Goal: Task Accomplishment & Management: Use online tool/utility

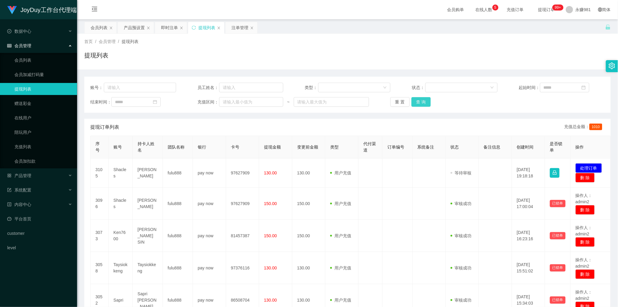
click at [423, 98] on button "查 询" at bounding box center [421, 102] width 19 height 10
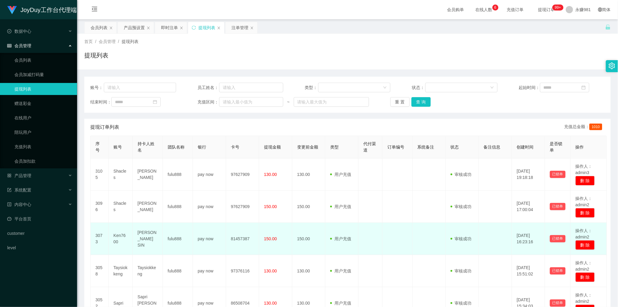
click at [235, 238] on td "81457387" at bounding box center [242, 239] width 33 height 32
copy td "81457387"
click at [199, 241] on td "pay now" at bounding box center [209, 239] width 33 height 32
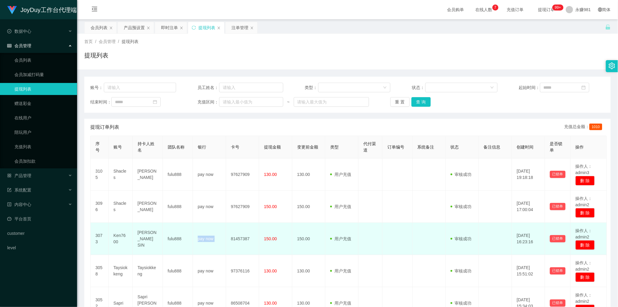
click at [199, 241] on td "pay now" at bounding box center [209, 239] width 33 height 32
copy td "pay now"
click at [141, 238] on td "[PERSON_NAME] SIN" at bounding box center [148, 239] width 30 height 32
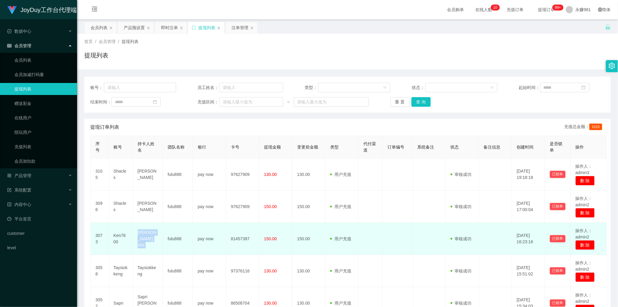
copy td "[PERSON_NAME] SIN"
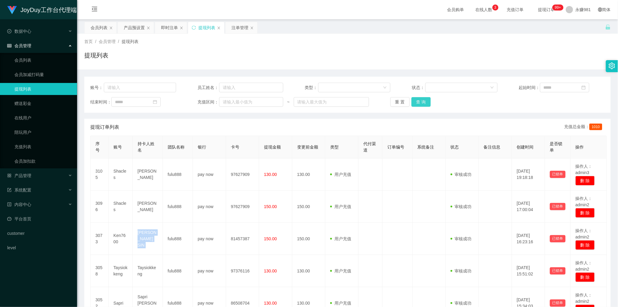
click at [420, 102] on button "查 询" at bounding box center [421, 102] width 19 height 10
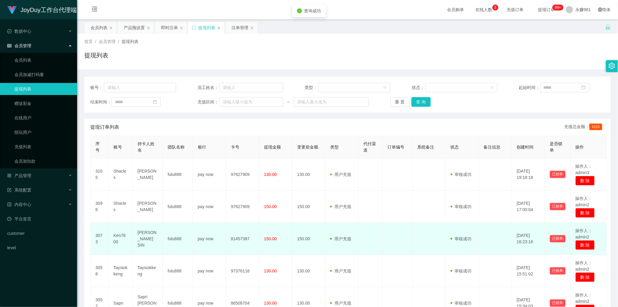
click at [206, 244] on td "pay now" at bounding box center [209, 239] width 33 height 32
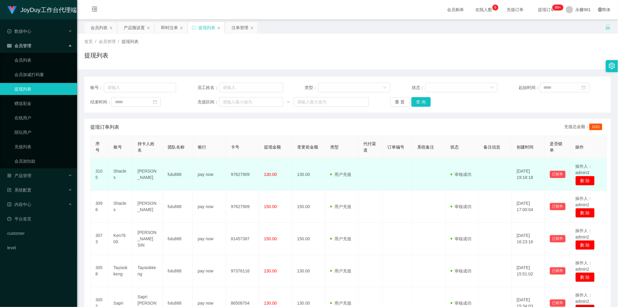
click at [354, 188] on td "用户充值 人工扣款" at bounding box center [341, 175] width 33 height 32
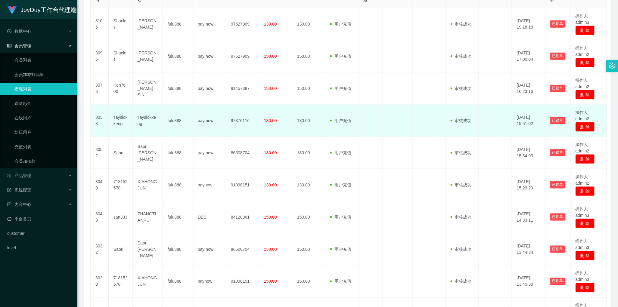
scroll to position [75, 0]
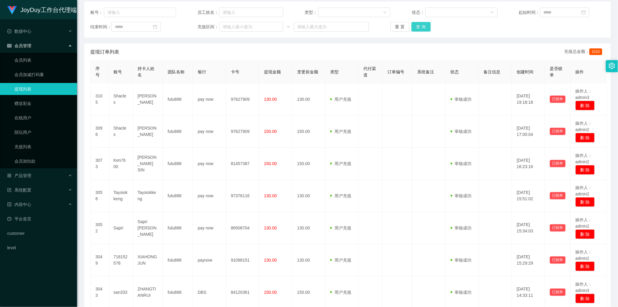
drag, startPoint x: 425, startPoint y: 25, endPoint x: 412, endPoint y: 41, distance: 20.9
click at [425, 25] on button "查 询" at bounding box center [421, 27] width 19 height 10
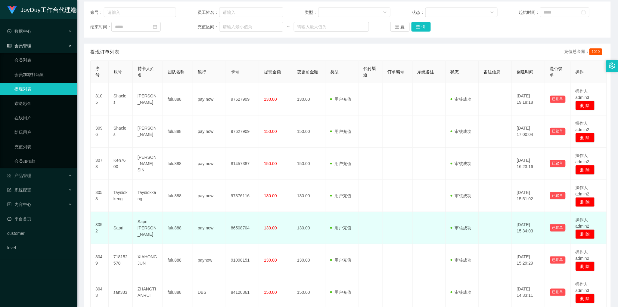
click at [416, 237] on td at bounding box center [429, 228] width 33 height 32
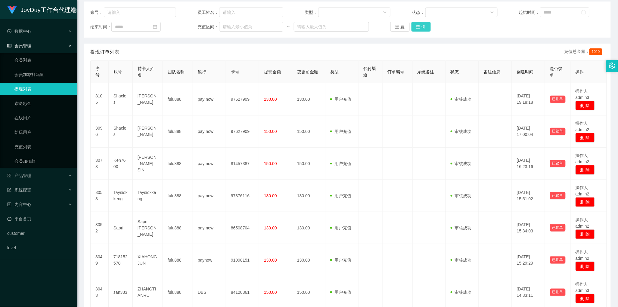
click at [416, 26] on button "查 询" at bounding box center [421, 27] width 19 height 10
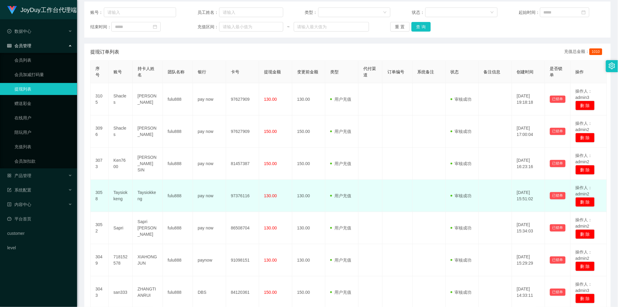
click at [371, 186] on td at bounding box center [371, 196] width 24 height 32
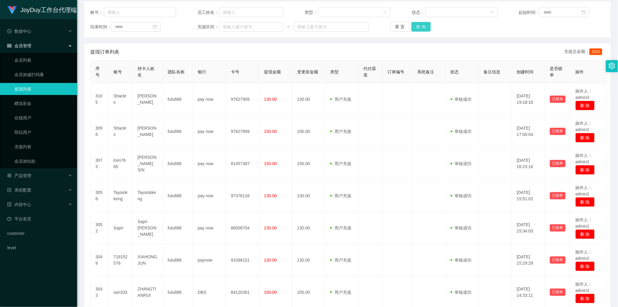
click at [425, 27] on button "查 询" at bounding box center [421, 27] width 19 height 10
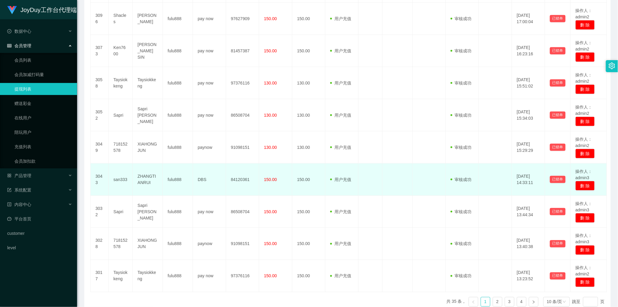
scroll to position [38, 0]
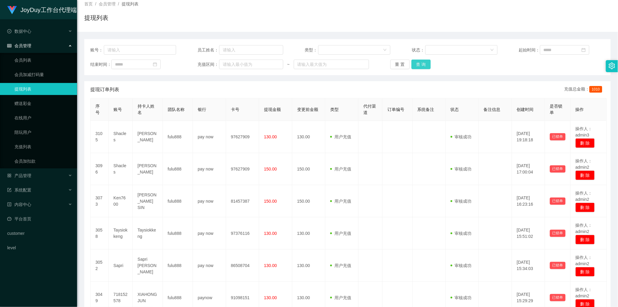
click at [415, 60] on button "查 询" at bounding box center [421, 65] width 19 height 10
